Goal: Task Accomplishment & Management: Manage account settings

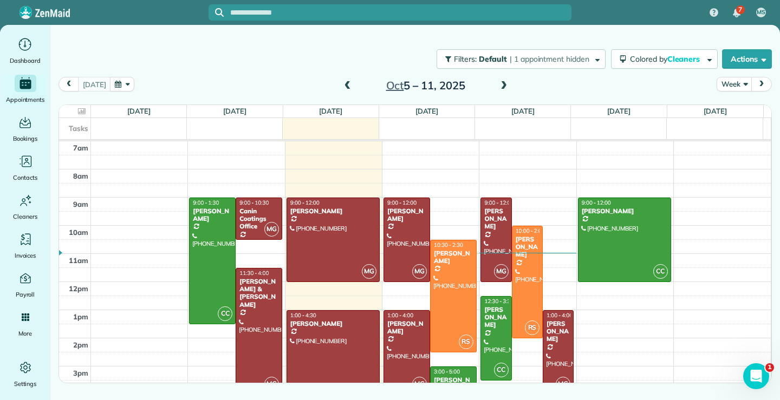
scroll to position [51, 0]
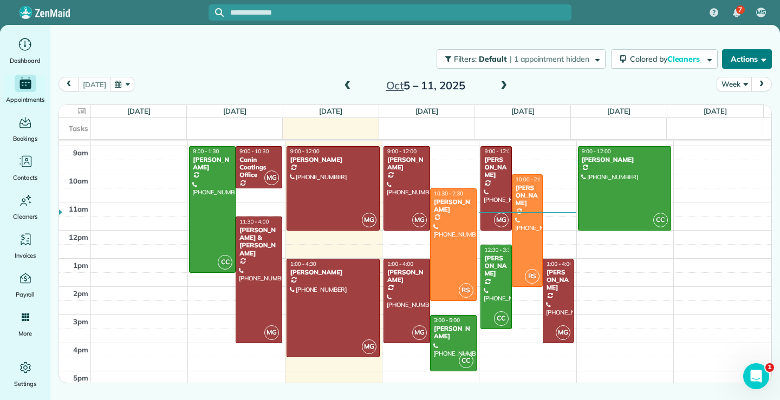
click at [763, 57] on span "button" at bounding box center [762, 59] width 8 height 8
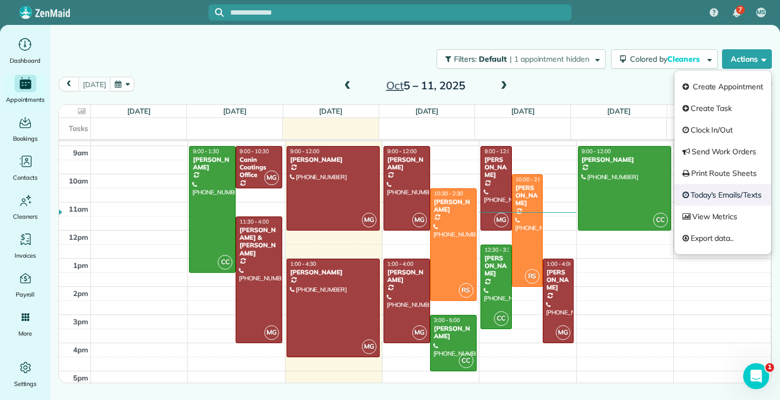
click at [708, 197] on link "Today's Emails/Texts" at bounding box center [722, 195] width 97 height 22
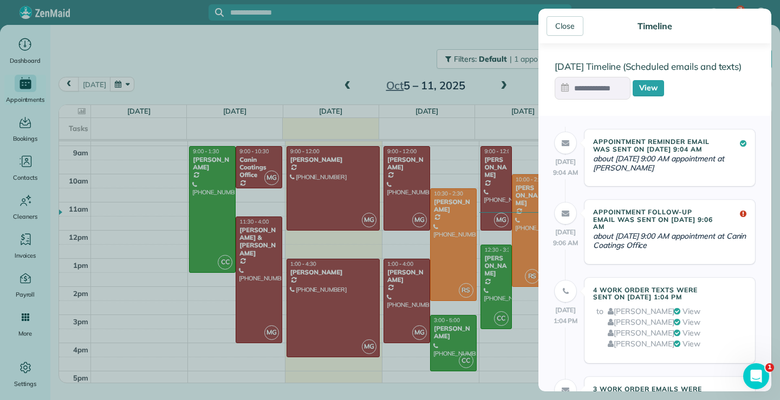
click at [589, 89] on input "text" at bounding box center [593, 88] width 76 height 23
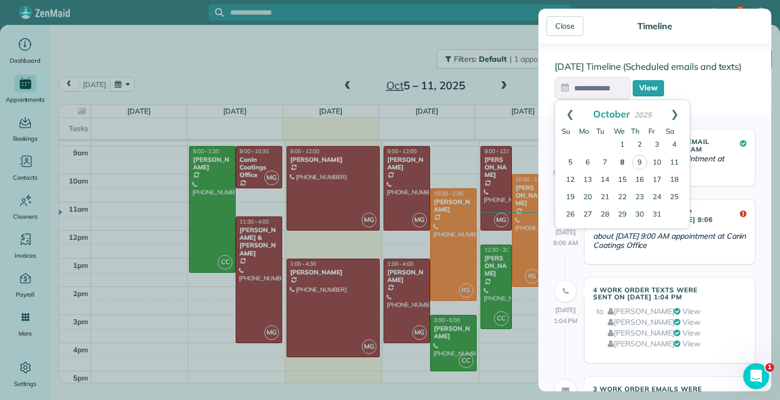
click at [621, 163] on link "8" at bounding box center [622, 162] width 17 height 17
type input "**********"
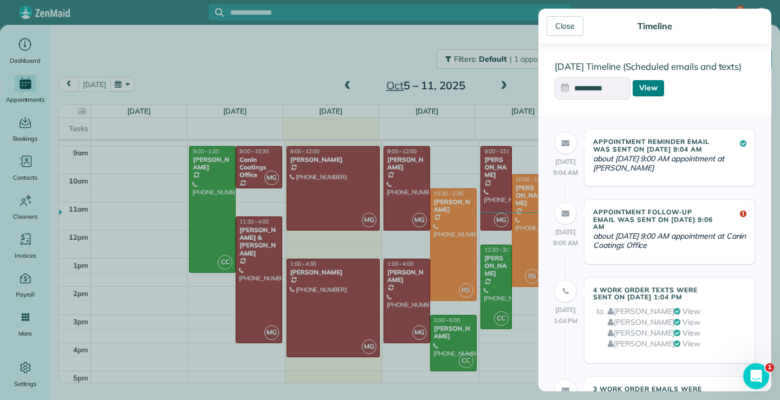
click at [653, 83] on link "View" at bounding box center [648, 88] width 31 height 16
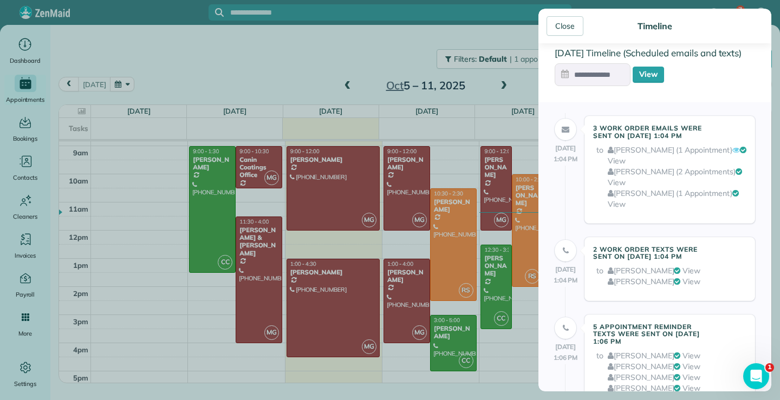
scroll to position [0, 0]
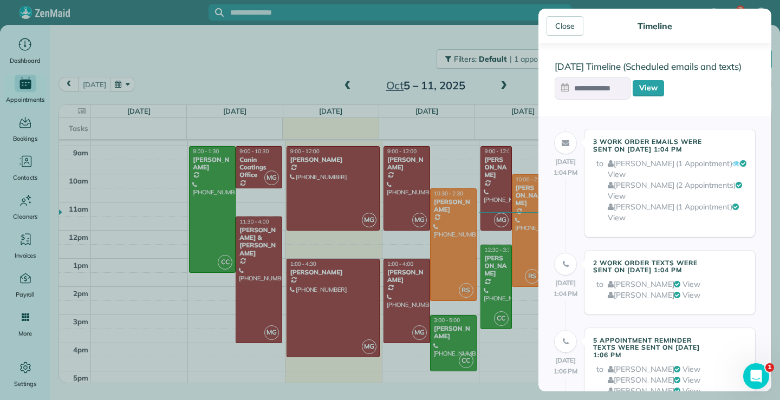
click at [589, 87] on input "text" at bounding box center [593, 88] width 76 height 23
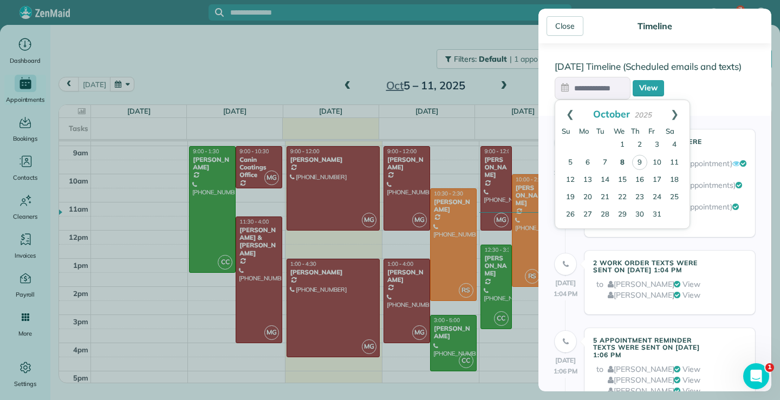
click at [621, 163] on link "8" at bounding box center [622, 162] width 17 height 17
type input "**********"
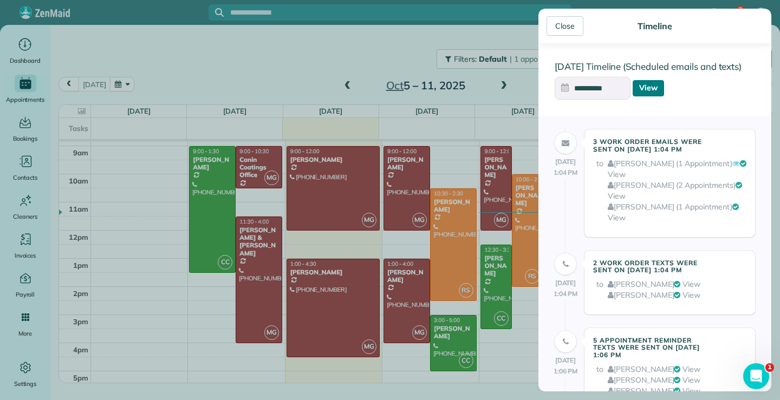
click at [648, 88] on link "View" at bounding box center [648, 88] width 31 height 16
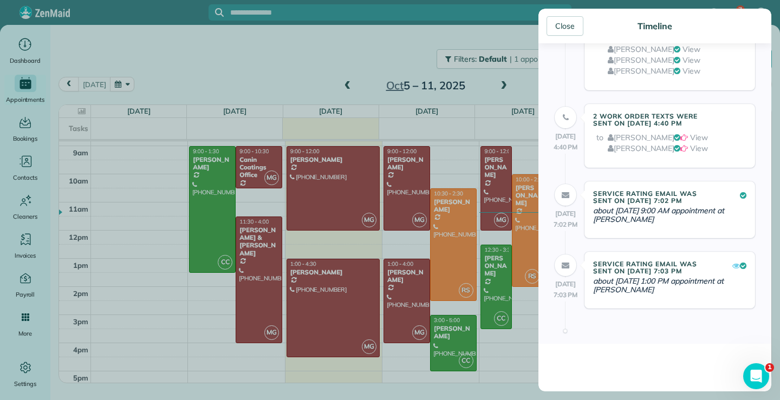
scroll to position [316, 0]
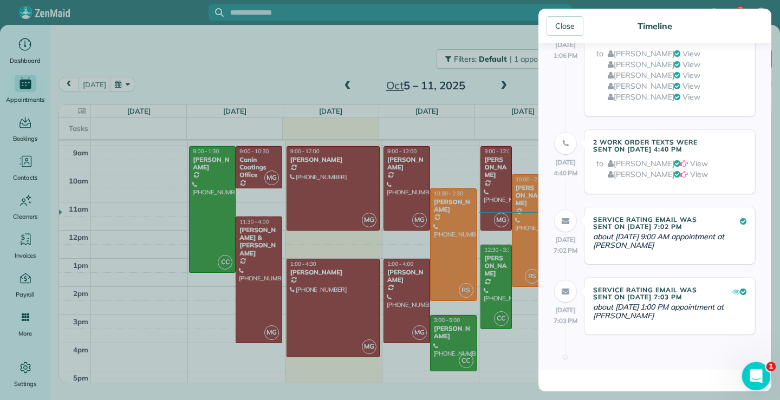
click at [757, 374] on icon "Open Intercom Messenger" at bounding box center [755, 375] width 18 height 18
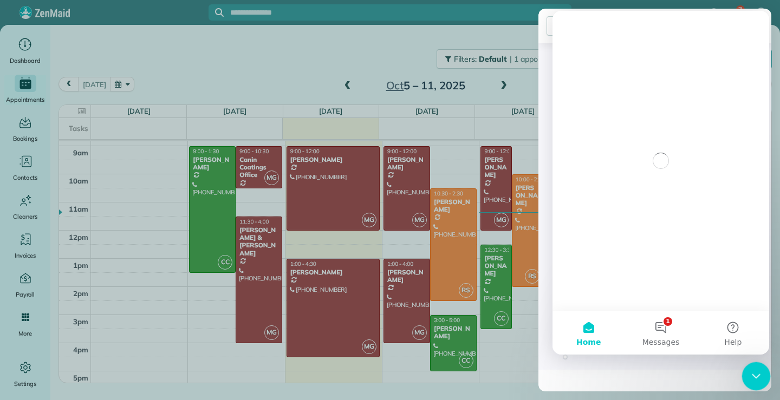
scroll to position [0, 0]
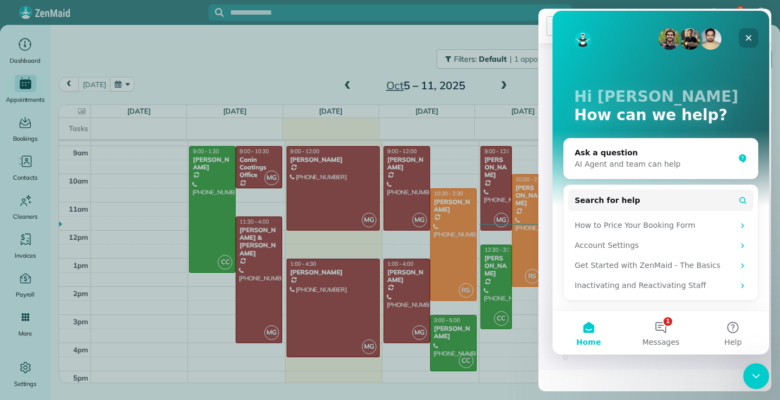
click at [752, 34] on icon "Close" at bounding box center [748, 38] width 9 height 9
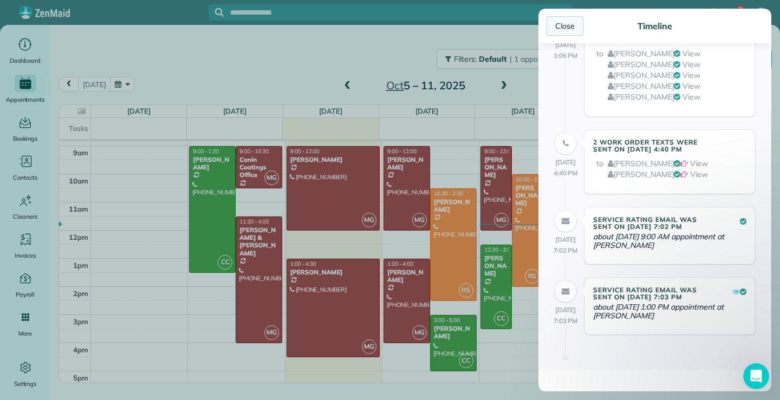
click at [553, 22] on div "Close" at bounding box center [565, 26] width 37 height 20
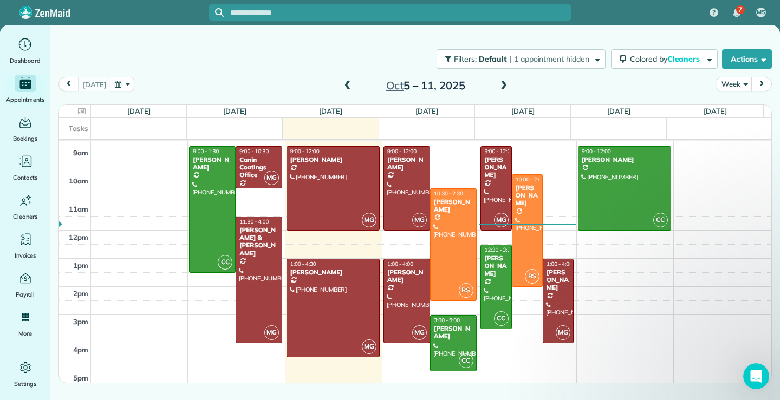
click at [440, 330] on div "[PERSON_NAME]" at bounding box center [453, 333] width 40 height 16
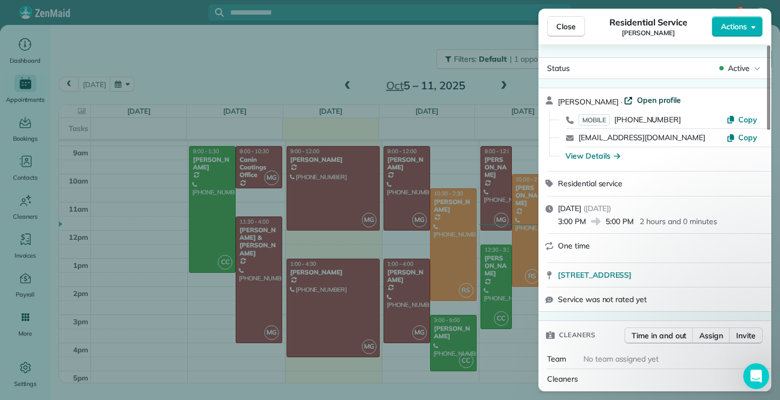
click at [649, 100] on span "Open profile" at bounding box center [659, 100] width 44 height 11
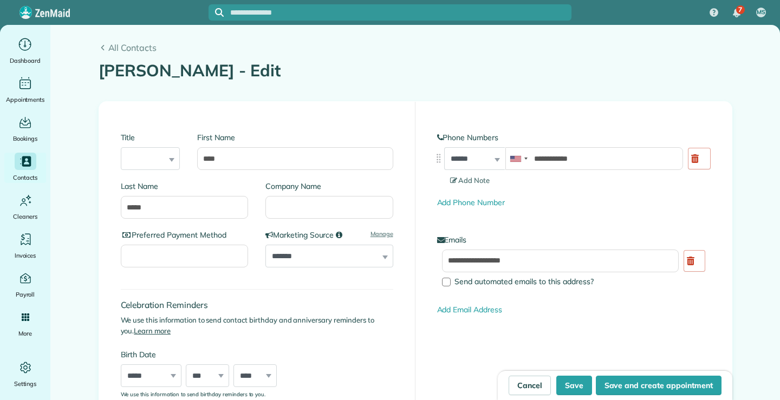
type input "**********"
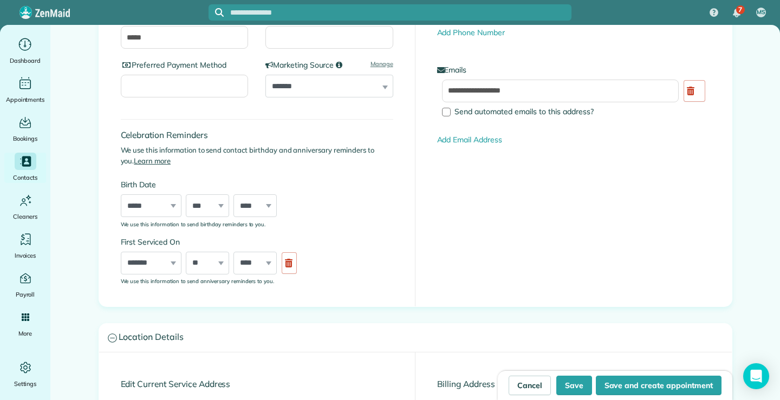
scroll to position [217, 0]
